Goal: Task Accomplishment & Management: Manage account settings

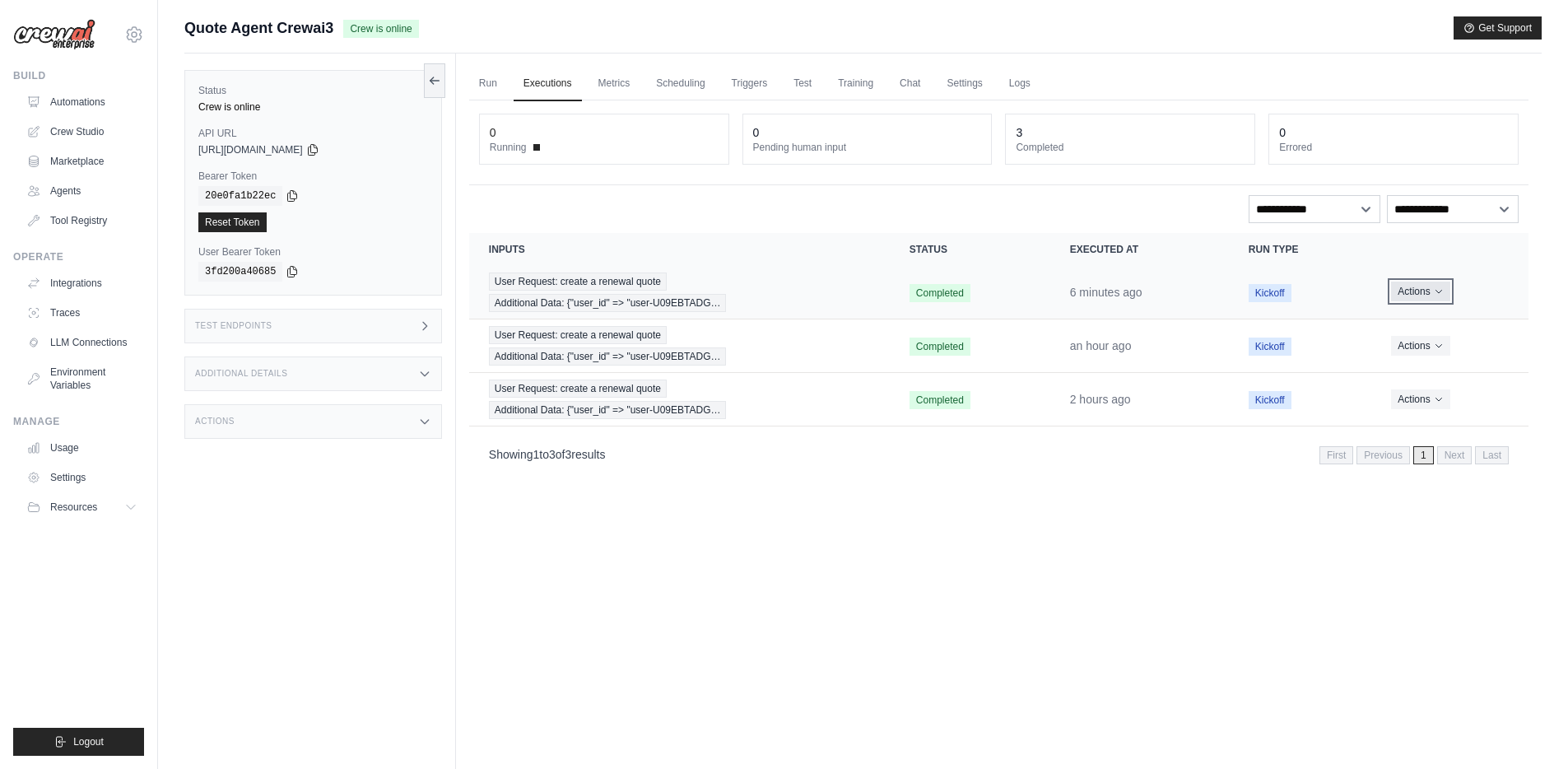
click at [1438, 294] on icon "Actions for execution" at bounding box center [1439, 291] width 10 height 10
click at [1424, 348] on button "Delete" at bounding box center [1456, 347] width 106 height 26
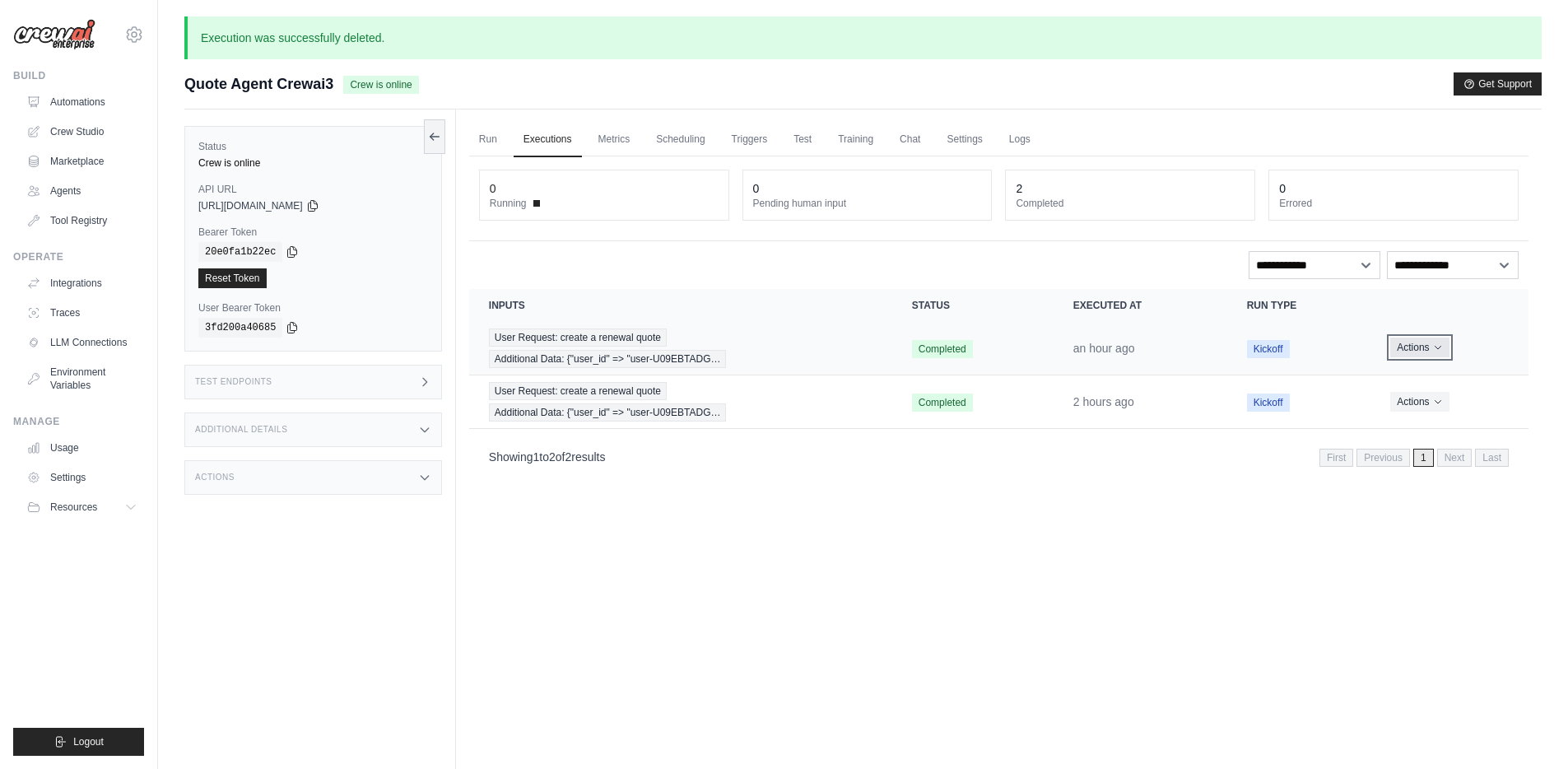
click at [1429, 347] on button "Actions" at bounding box center [1419, 348] width 59 height 20
click at [1424, 402] on button "Delete" at bounding box center [1456, 403] width 106 height 26
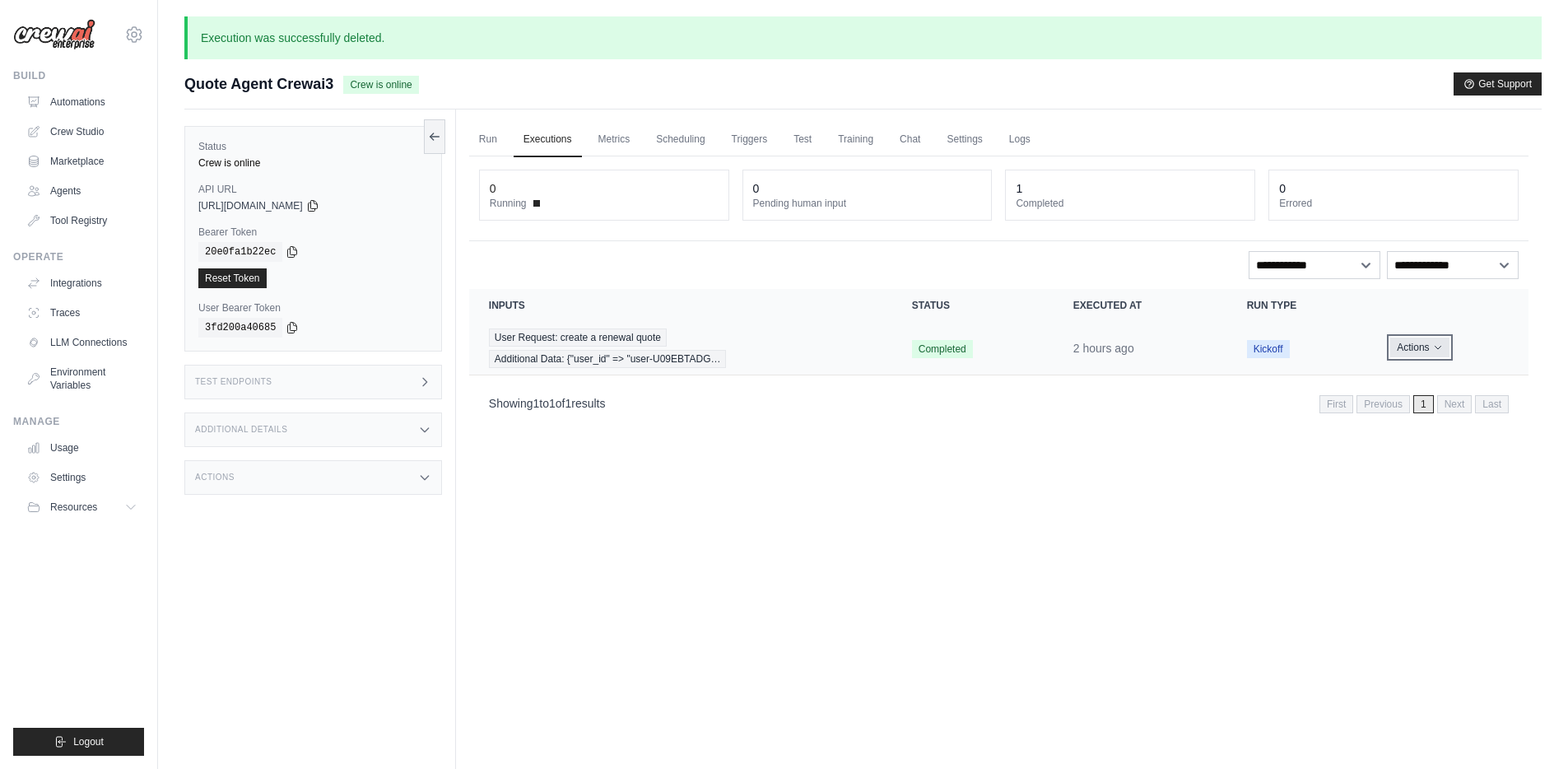
click at [1436, 347] on icon "Actions for execution" at bounding box center [1438, 348] width 10 height 10
click at [1434, 398] on button "Delete" at bounding box center [1456, 403] width 106 height 26
